Goal: Communication & Community: Answer question/provide support

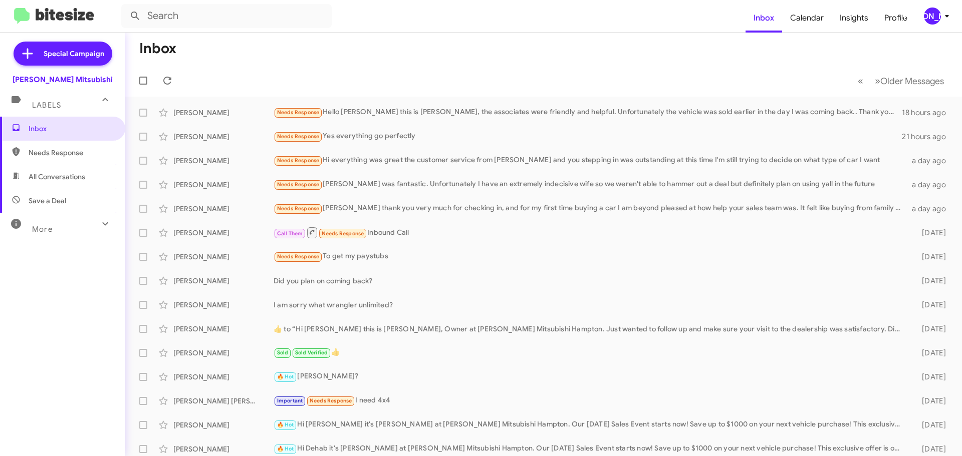
click at [161, 71] on mat-toolbar-row "« Previous » Next Older Messages" at bounding box center [543, 81] width 836 height 32
click at [172, 80] on icon at bounding box center [167, 81] width 12 height 12
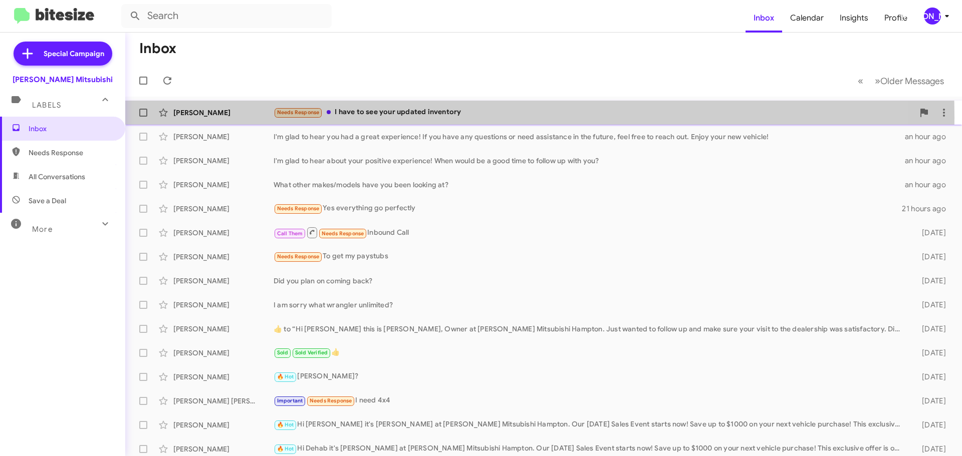
click at [358, 118] on div "Needs Response I have to see your updated inventory" at bounding box center [593, 113] width 640 height 12
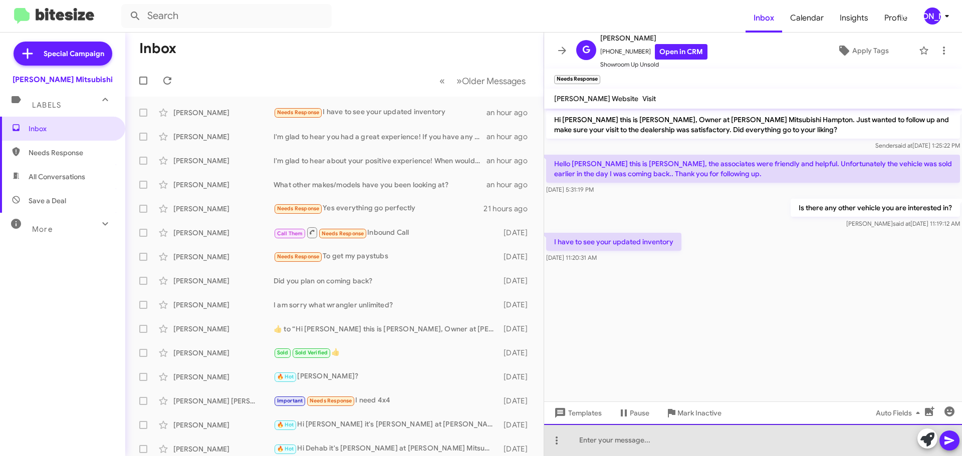
click at [624, 429] on div at bounding box center [753, 440] width 418 height 32
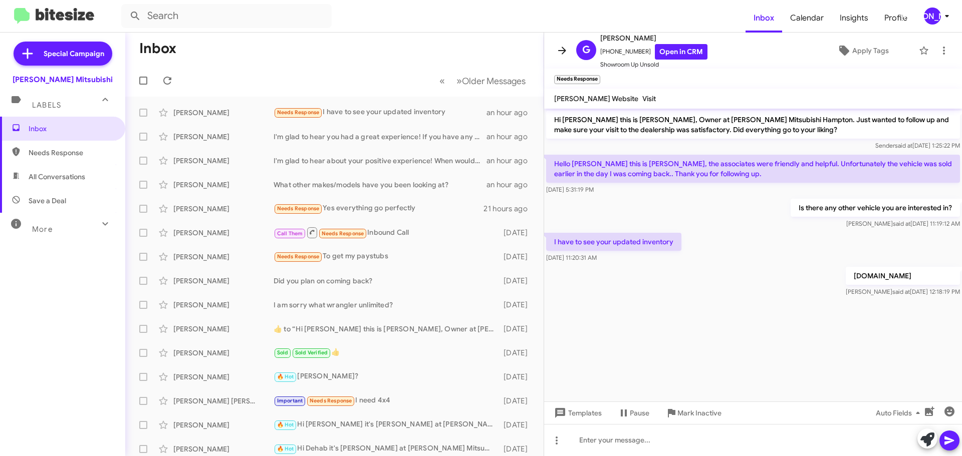
click at [565, 46] on icon at bounding box center [562, 51] width 12 height 12
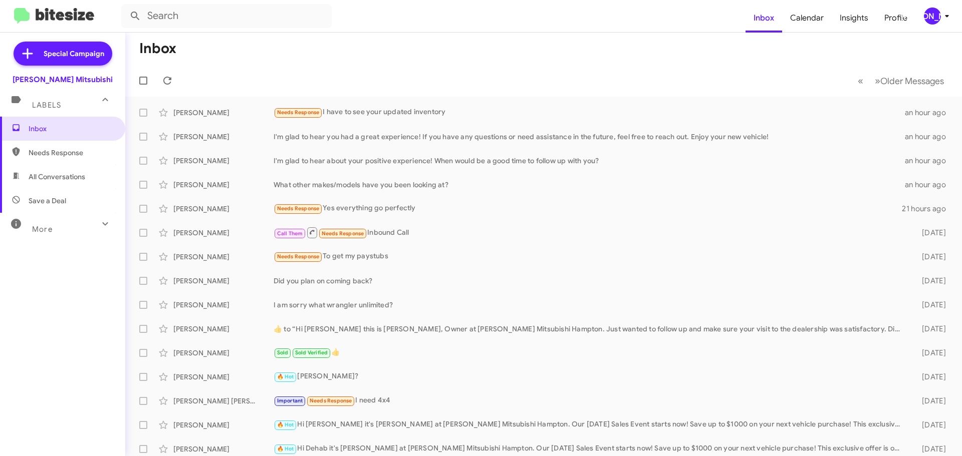
click at [922, 12] on button "[PERSON_NAME]" at bounding box center [933, 16] width 36 height 17
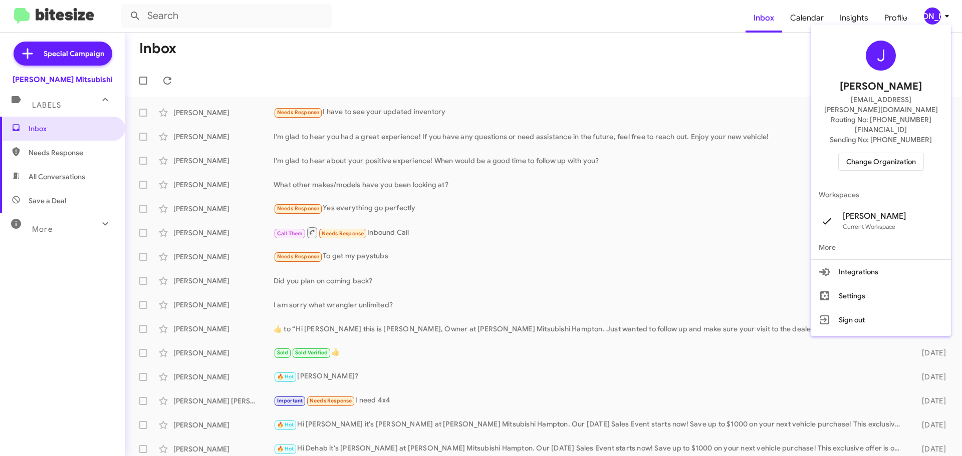
click at [866, 153] on span "Change Organization" at bounding box center [881, 161] width 70 height 17
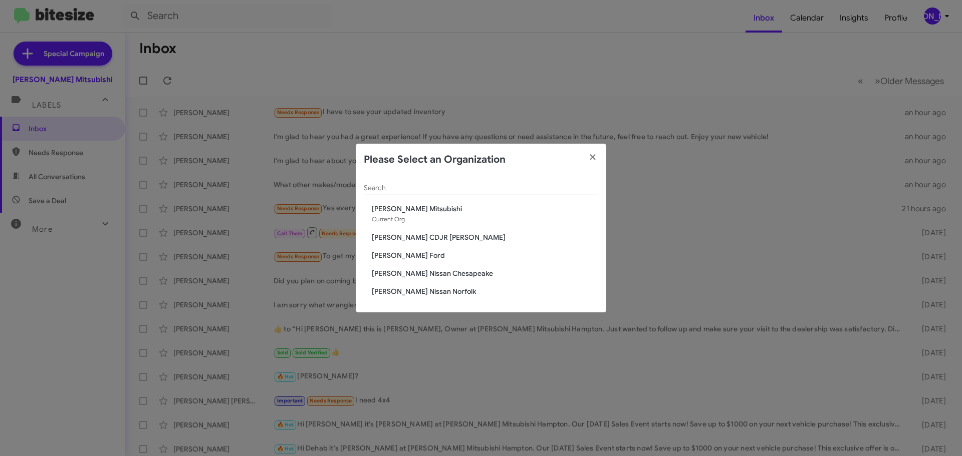
click at [425, 239] on span "[PERSON_NAME] CDJR [PERSON_NAME]" at bounding box center [485, 237] width 226 height 10
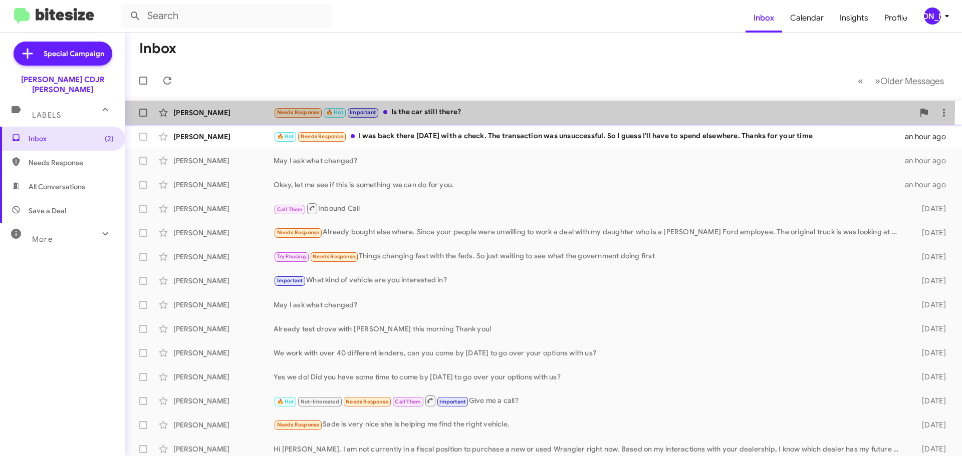
click at [388, 106] on div "[PERSON_NAME] Needs Response 🔥 Hot Important Is the car still there? an hour ago" at bounding box center [543, 113] width 820 height 20
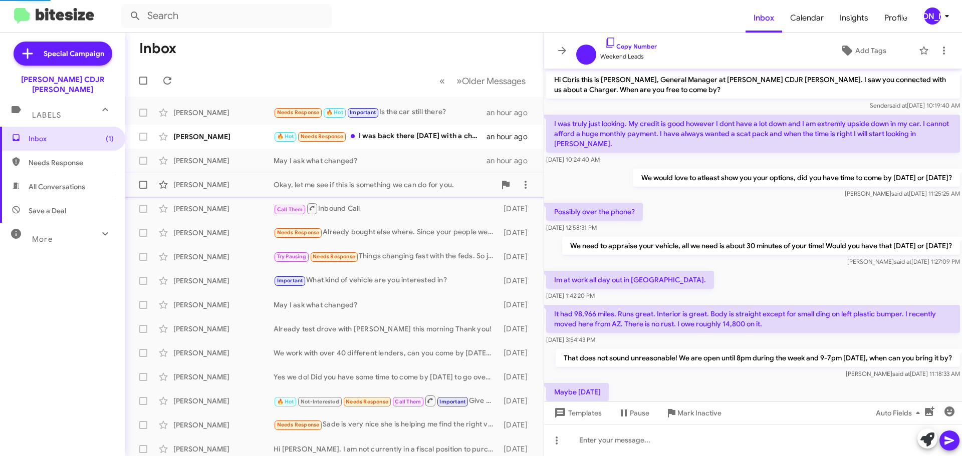
scroll to position [83, 0]
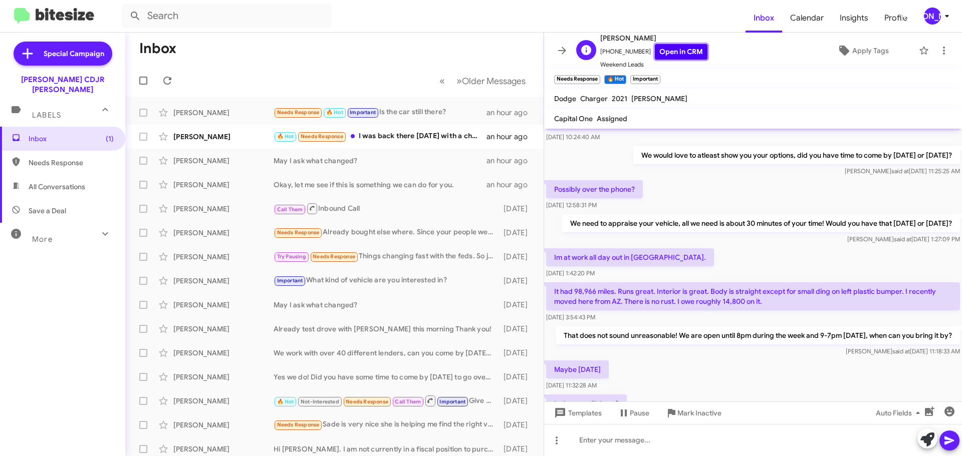
click at [655, 54] on link "Open in CRM" at bounding box center [681, 52] width 53 height 16
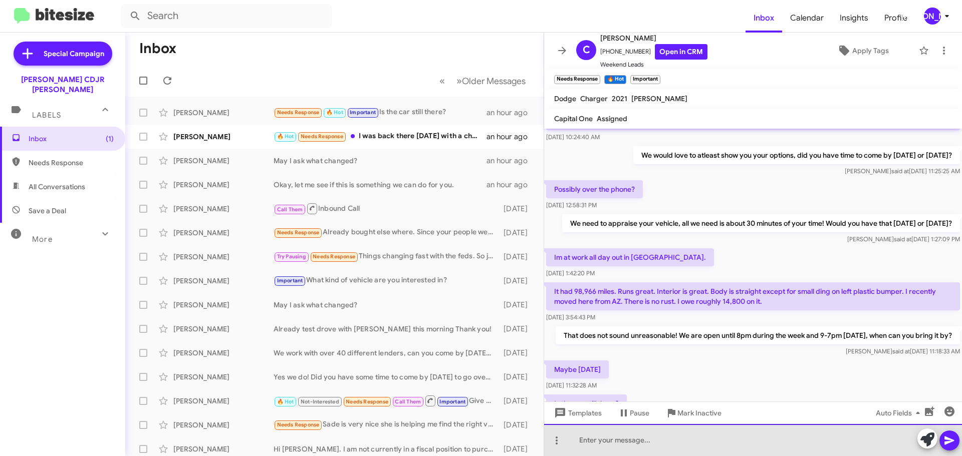
click at [610, 441] on div at bounding box center [753, 440] width 418 height 32
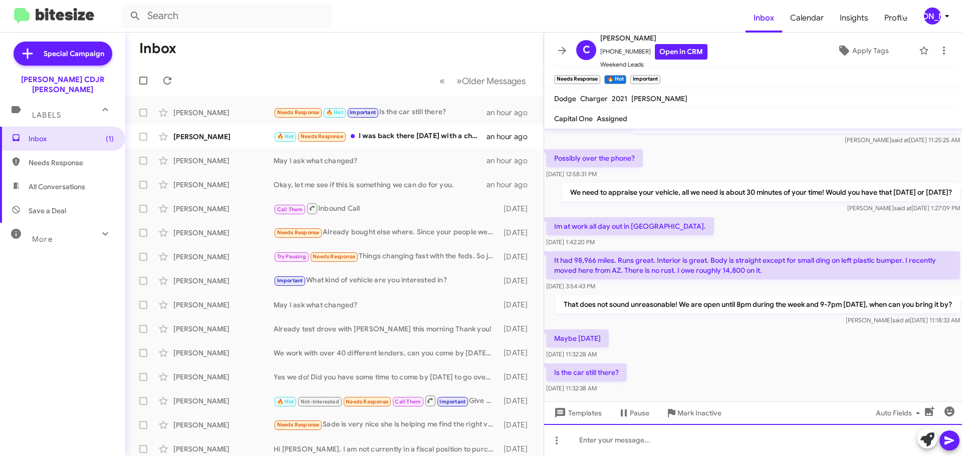
scroll to position [143, 0]
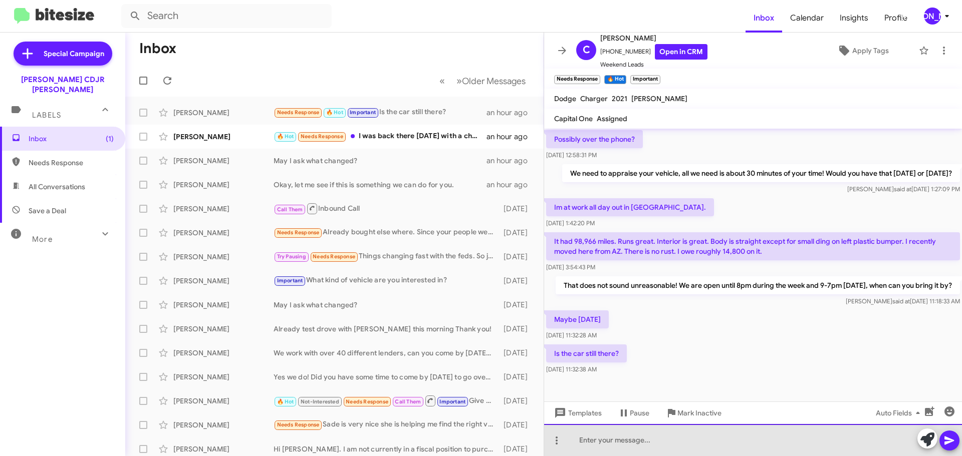
click at [612, 445] on div at bounding box center [753, 440] width 418 height 32
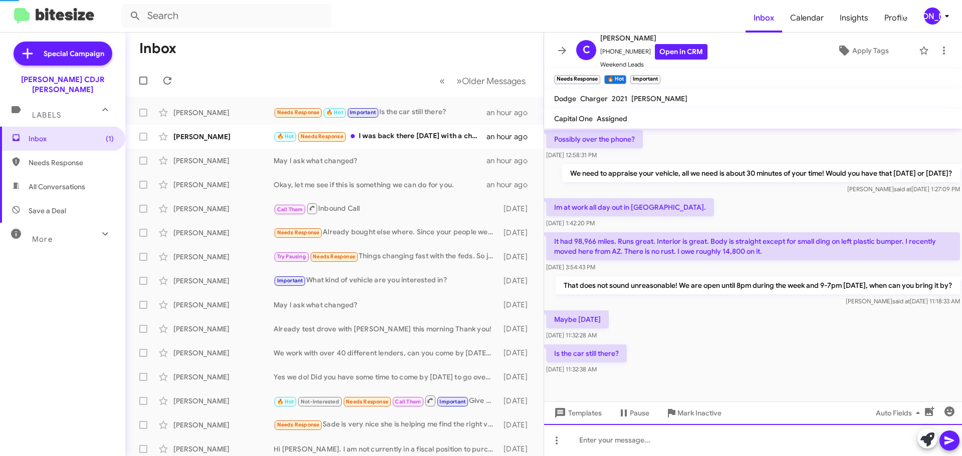
scroll to position [0, 0]
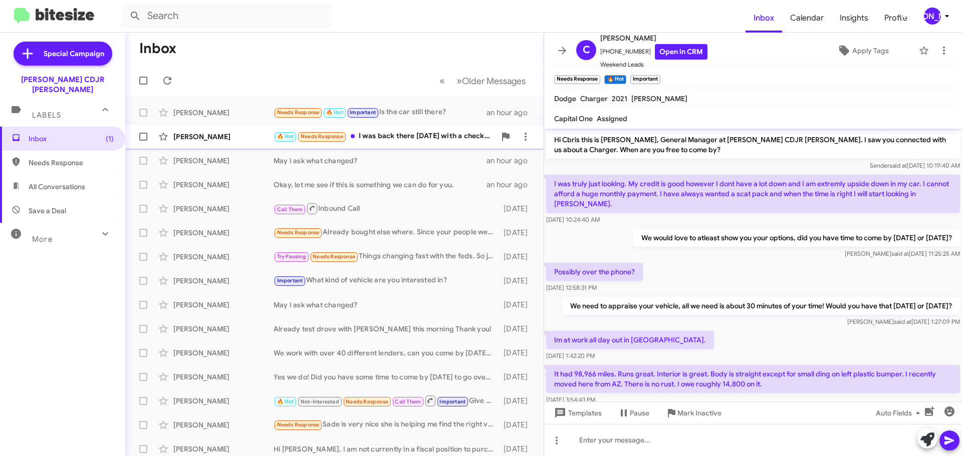
click at [391, 132] on div "🔥 Hot Needs Response I was back there [DATE] with a check. The transaction was …" at bounding box center [384, 137] width 222 height 12
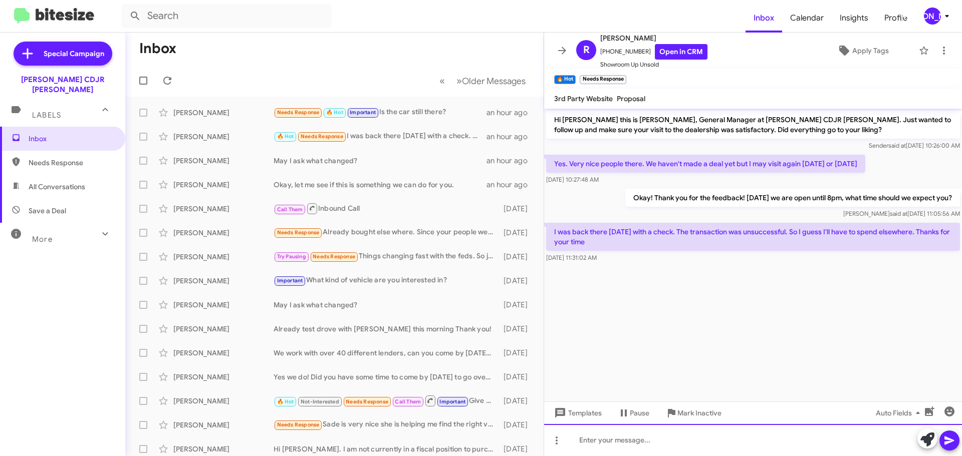
click at [601, 431] on div at bounding box center [753, 440] width 418 height 32
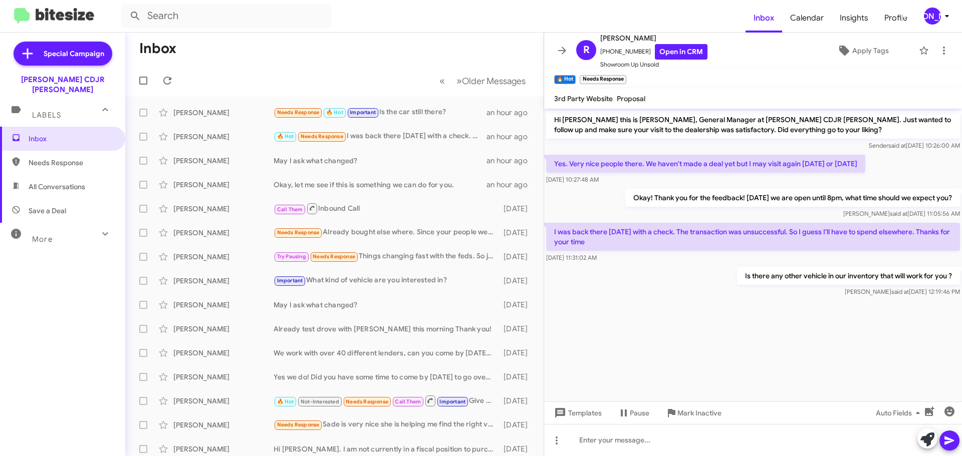
click at [175, 72] on mat-toolbar-row "« Previous » Next Older Messages" at bounding box center [334, 81] width 418 height 32
click at [160, 78] on span at bounding box center [167, 81] width 20 height 12
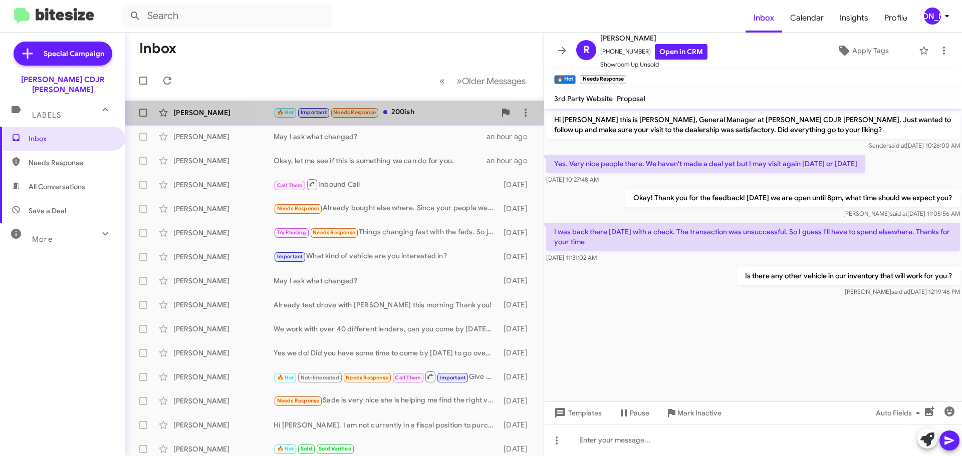
click at [352, 111] on span "Needs Response" at bounding box center [354, 112] width 43 height 7
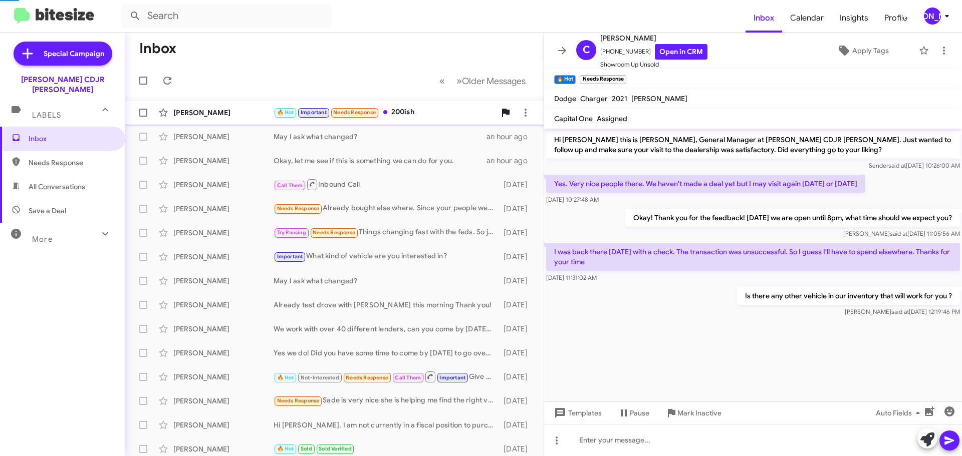
scroll to position [226, 0]
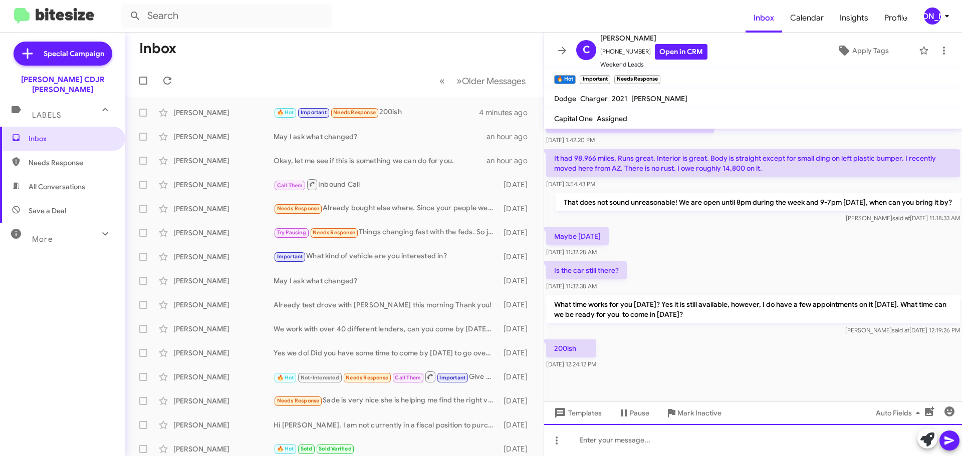
click at [600, 438] on div at bounding box center [753, 440] width 418 height 32
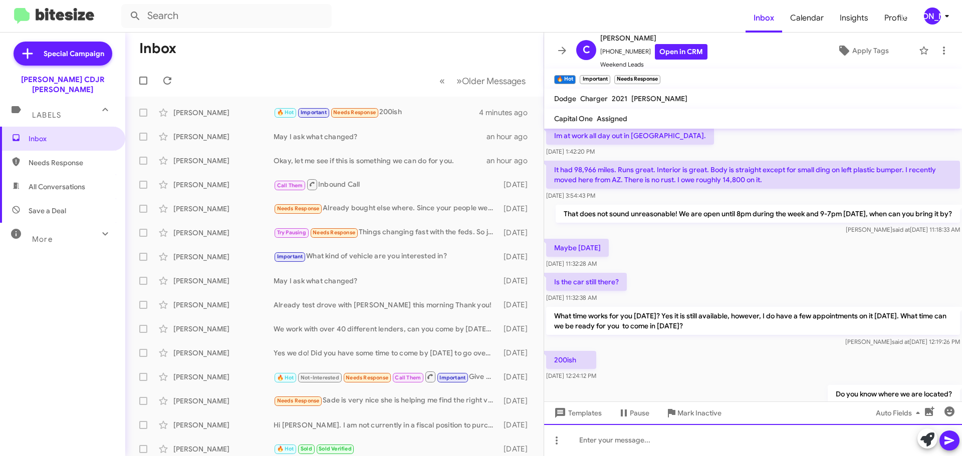
scroll to position [262, 0]
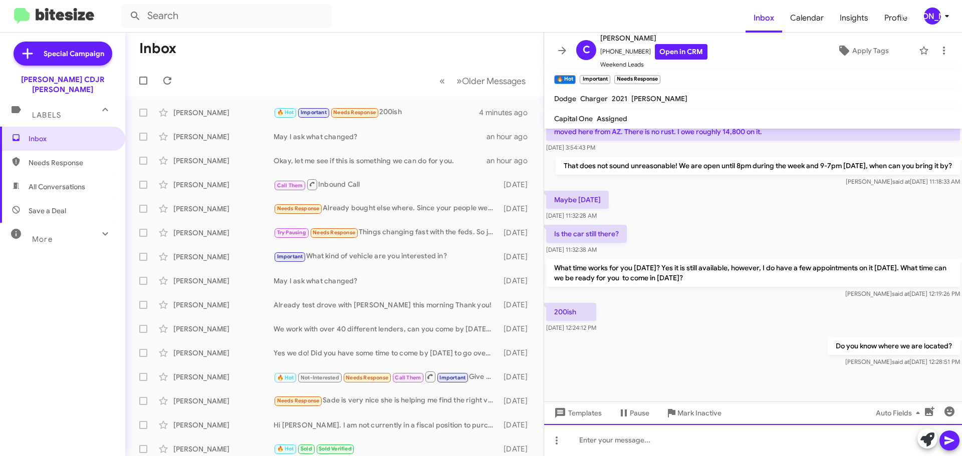
click at [621, 438] on div at bounding box center [753, 440] width 418 height 32
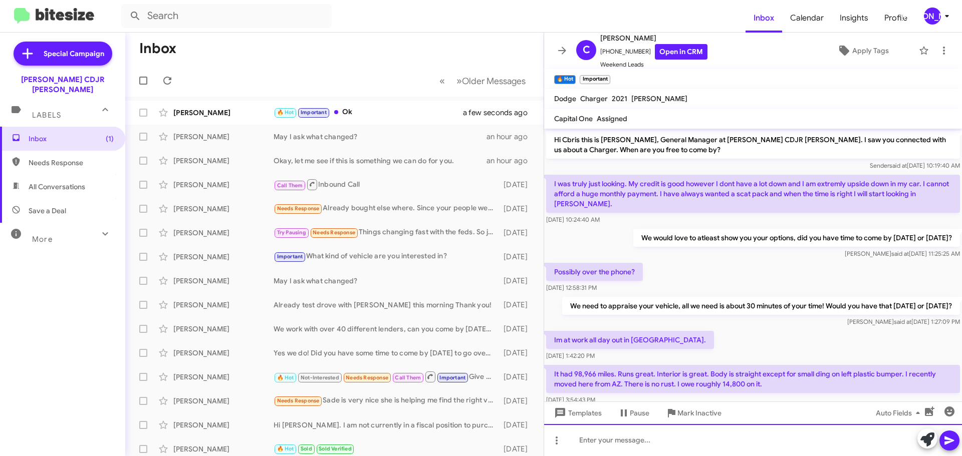
scroll to position [336, 0]
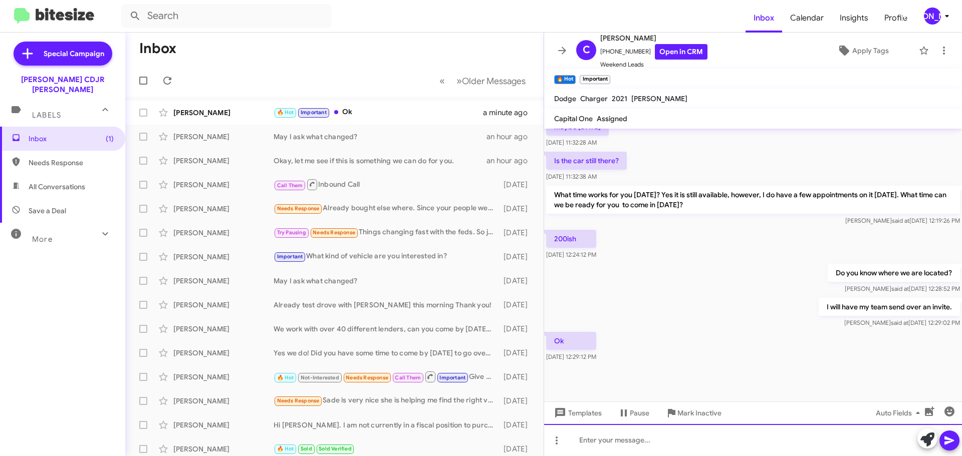
click at [650, 447] on div at bounding box center [753, 440] width 418 height 32
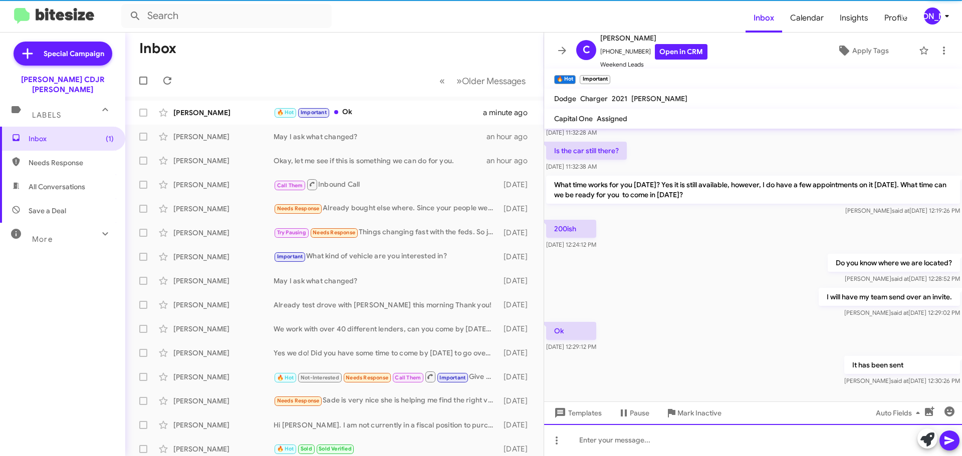
scroll to position [0, 0]
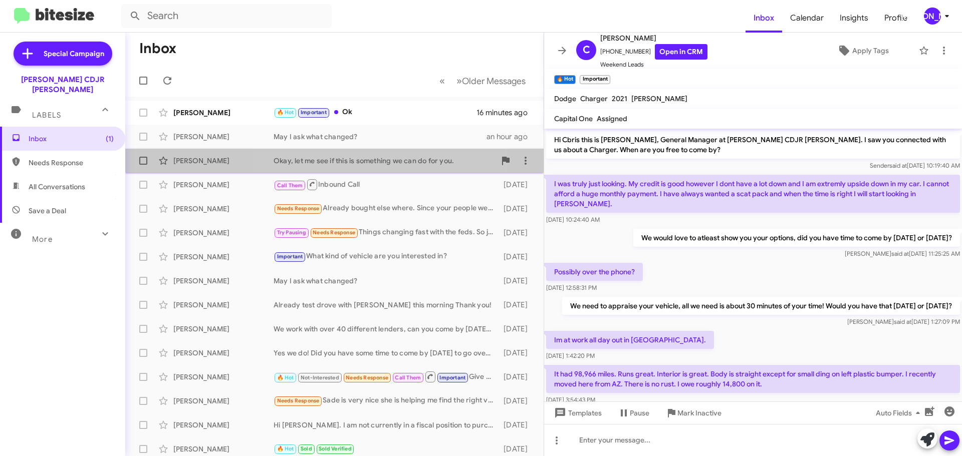
click at [339, 158] on div "Okay, let me see if this is something we can do for you." at bounding box center [384, 161] width 222 height 10
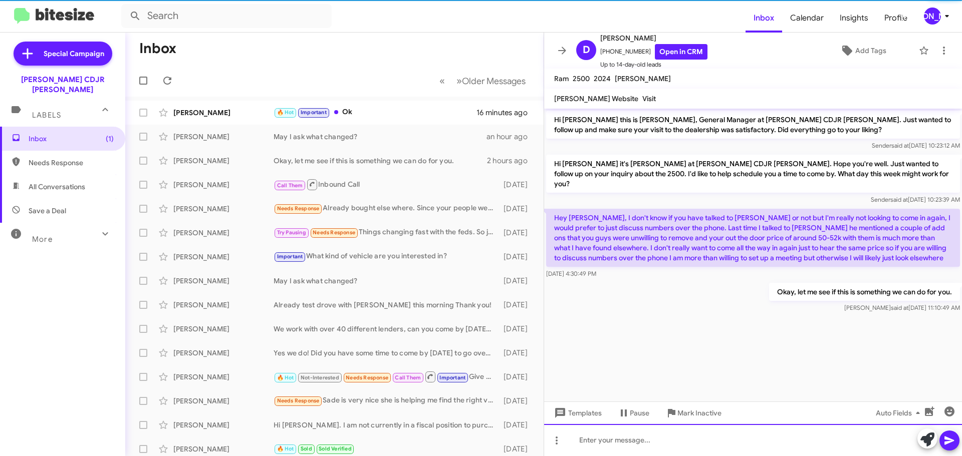
click at [666, 443] on div at bounding box center [753, 440] width 418 height 32
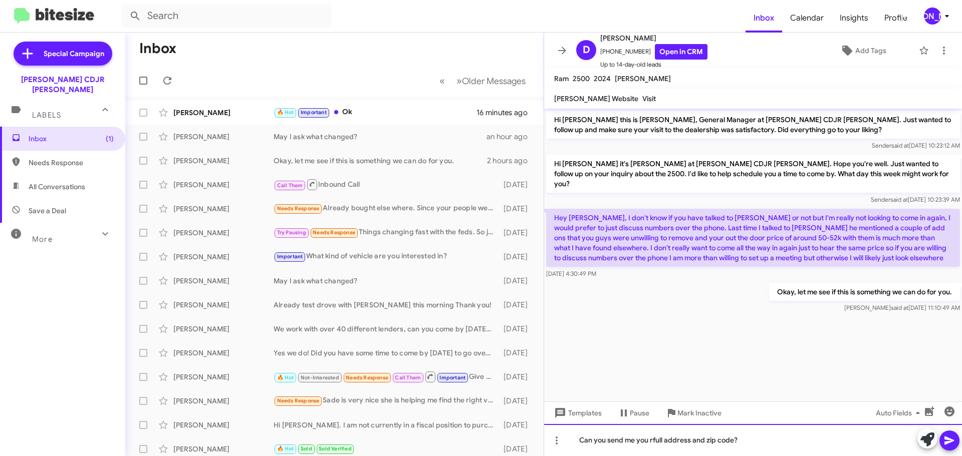
click at [655, 442] on div "Can you send me you rfull address and zip code?" at bounding box center [753, 440] width 418 height 32
